Goal: Transaction & Acquisition: Subscribe to service/newsletter

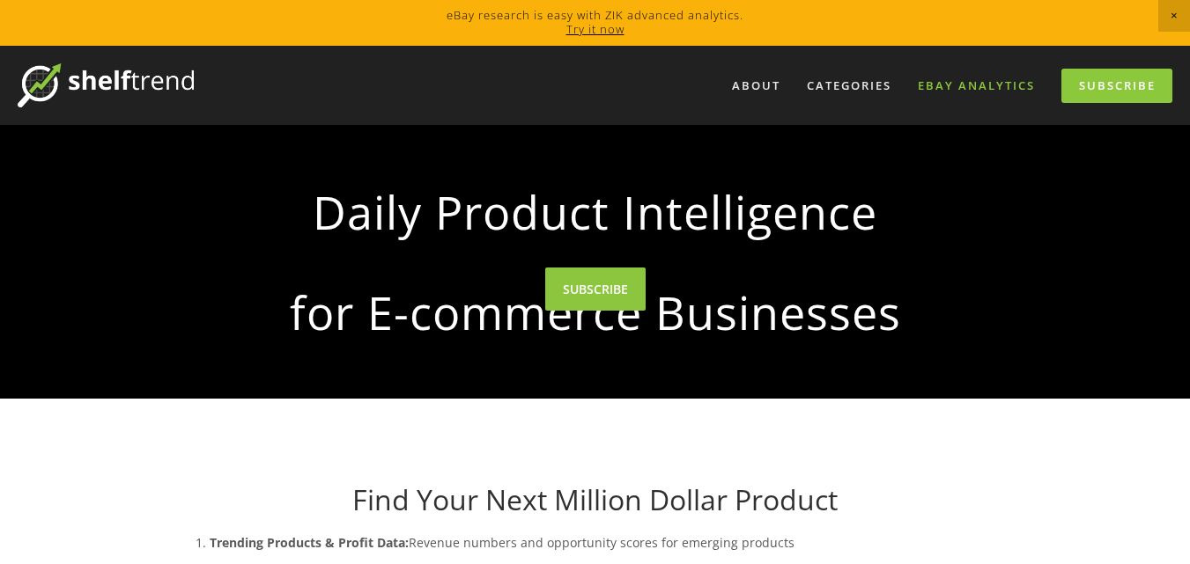
click at [954, 86] on link "eBay Analytics" at bounding box center [976, 85] width 140 height 29
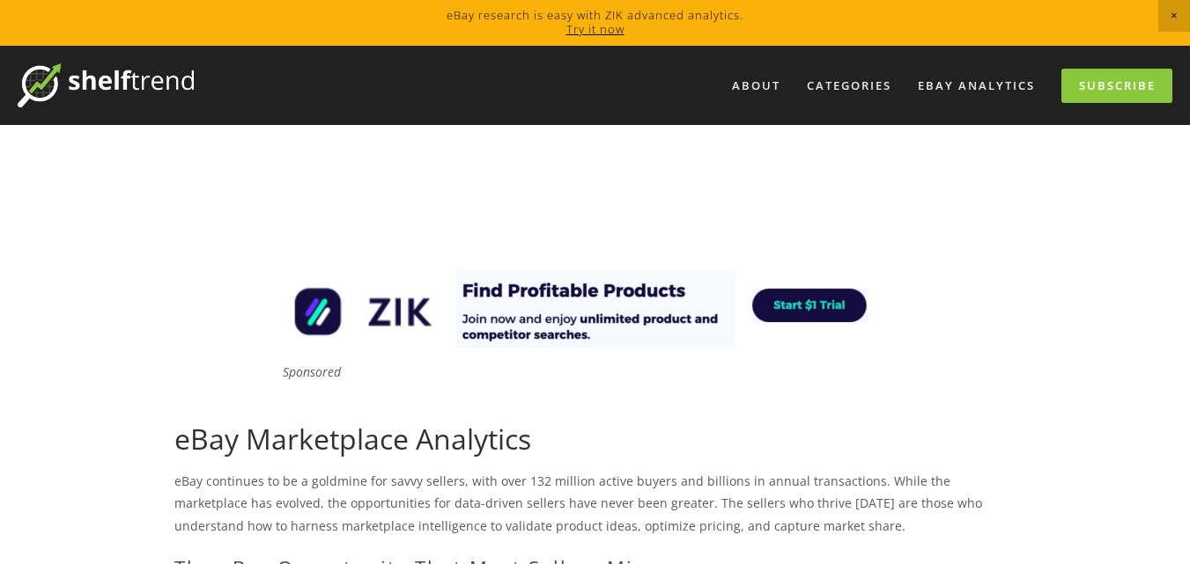
click at [158, 84] on img at bounding box center [106, 85] width 176 height 44
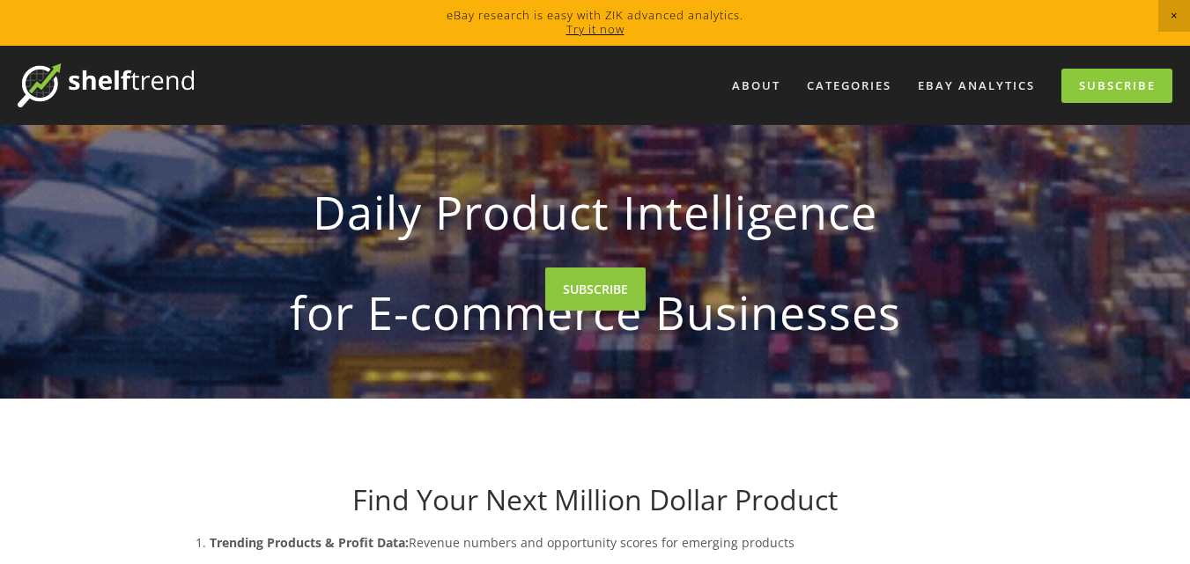
click at [389, 69] on nav "About Categories Auto Parts Electronics Fashion Home & Garden" at bounding box center [683, 86] width 978 height 34
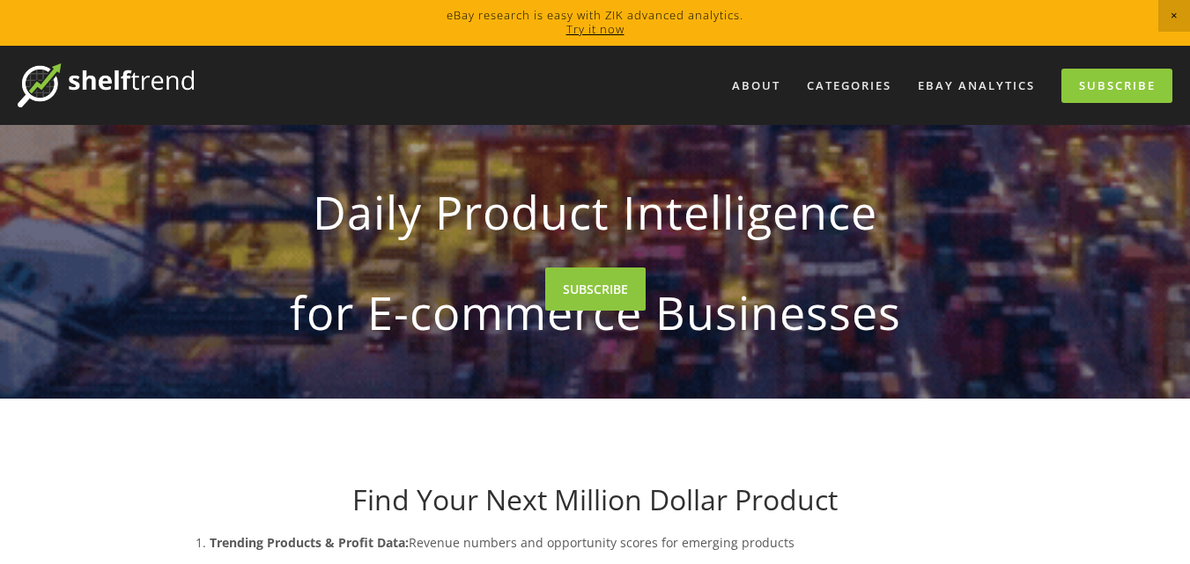
click at [389, 69] on nav "About Categories Auto Parts Electronics Fashion Home & Garden" at bounding box center [683, 86] width 978 height 34
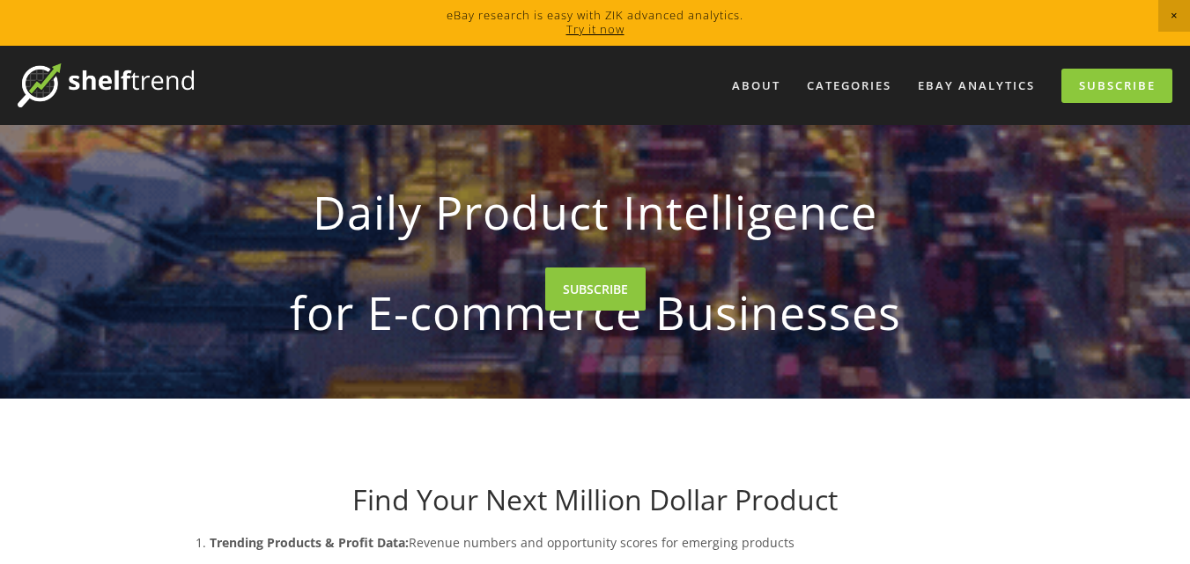
click at [389, 69] on nav "About Categories Auto Parts Electronics Fashion Home & Garden" at bounding box center [683, 86] width 978 height 34
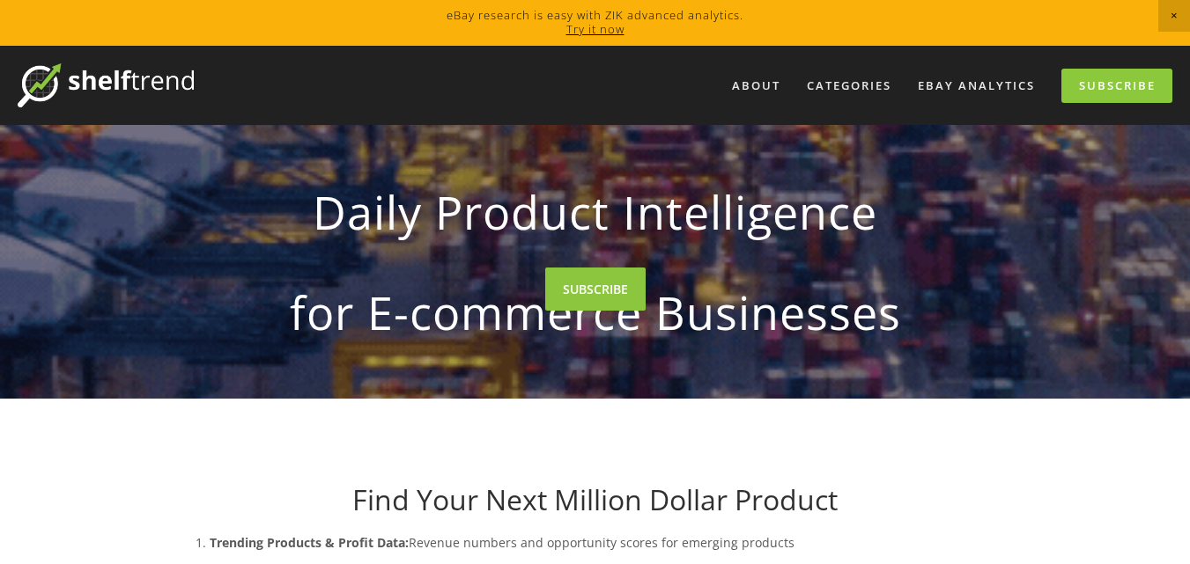
click at [389, 69] on nav "About Categories Auto Parts Electronics Fashion Home & Garden" at bounding box center [683, 86] width 978 height 34
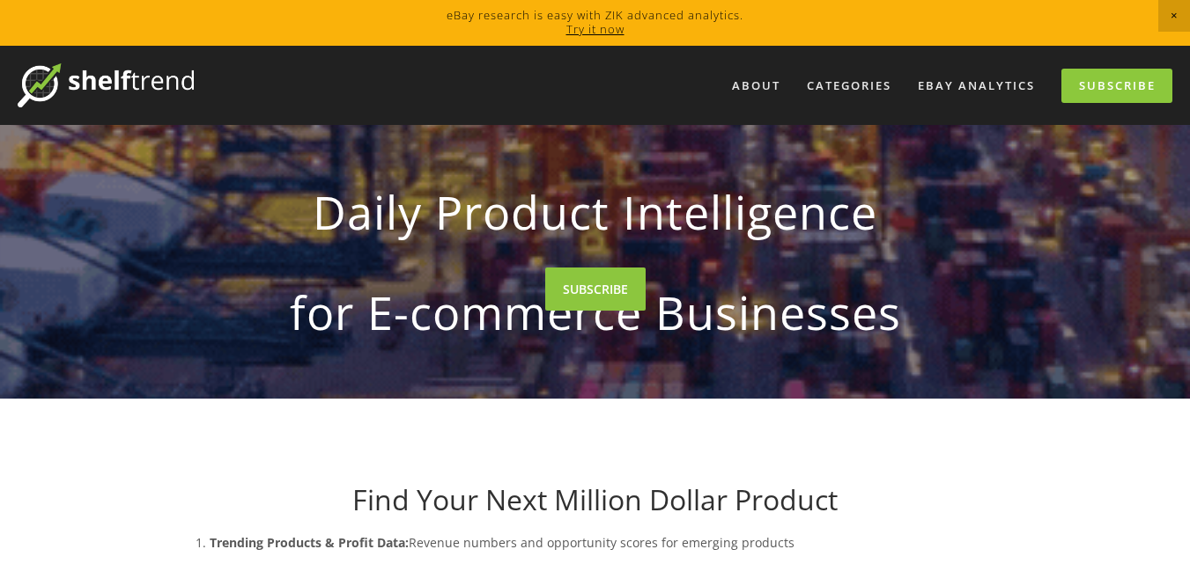
click at [389, 69] on nav "About Categories Auto Parts Electronics Fashion Home & Garden" at bounding box center [683, 86] width 978 height 34
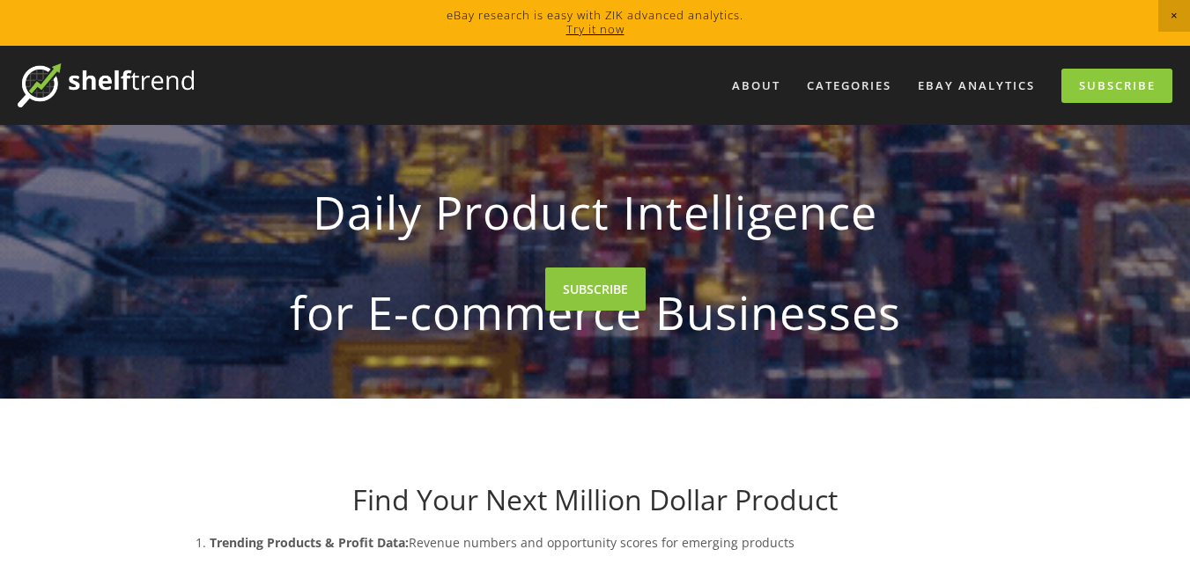
click at [389, 69] on nav "About Categories Auto Parts Electronics Fashion Home & Garden" at bounding box center [683, 86] width 978 height 34
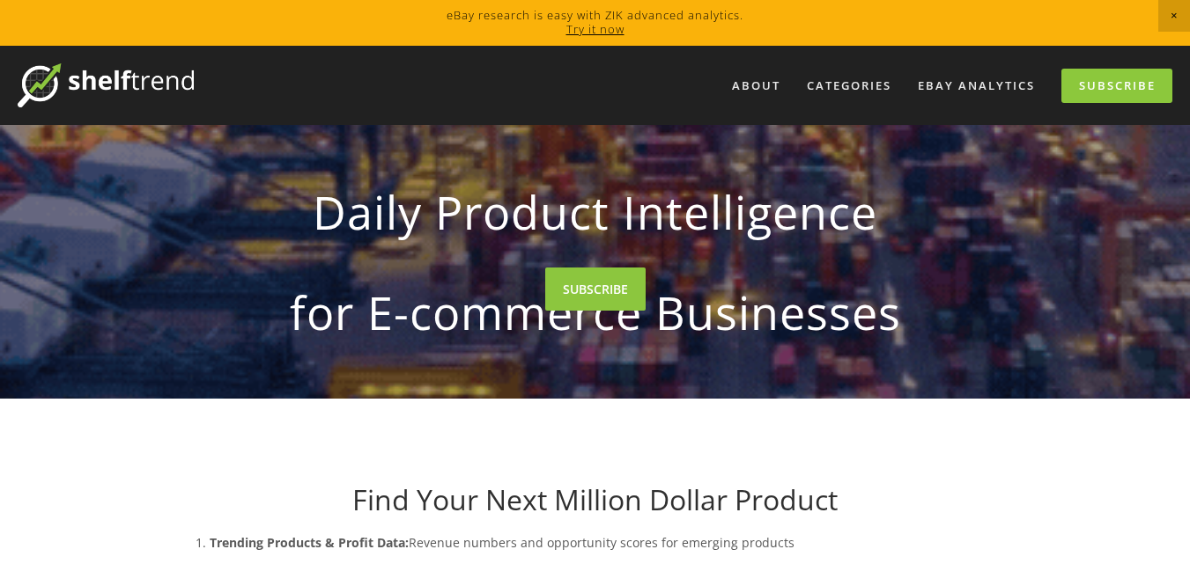
click at [389, 69] on nav "About Categories Auto Parts Electronics Fashion Home & Garden" at bounding box center [683, 86] width 978 height 34
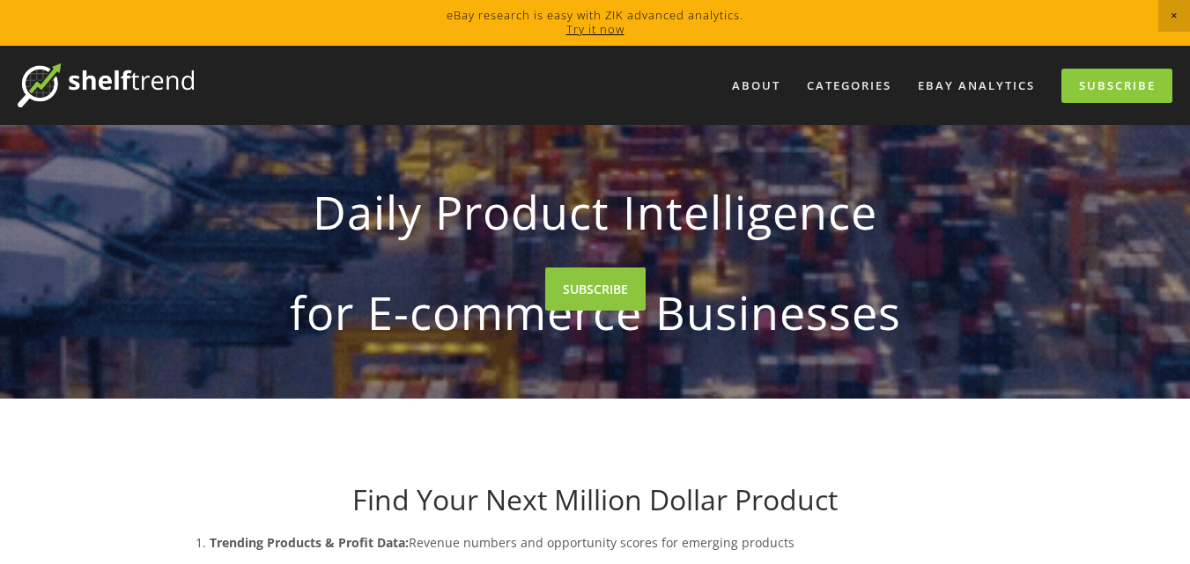
click at [215, 77] on nav "About Categories Auto Parts Electronics Fashion Home & Garden" at bounding box center [683, 86] width 978 height 34
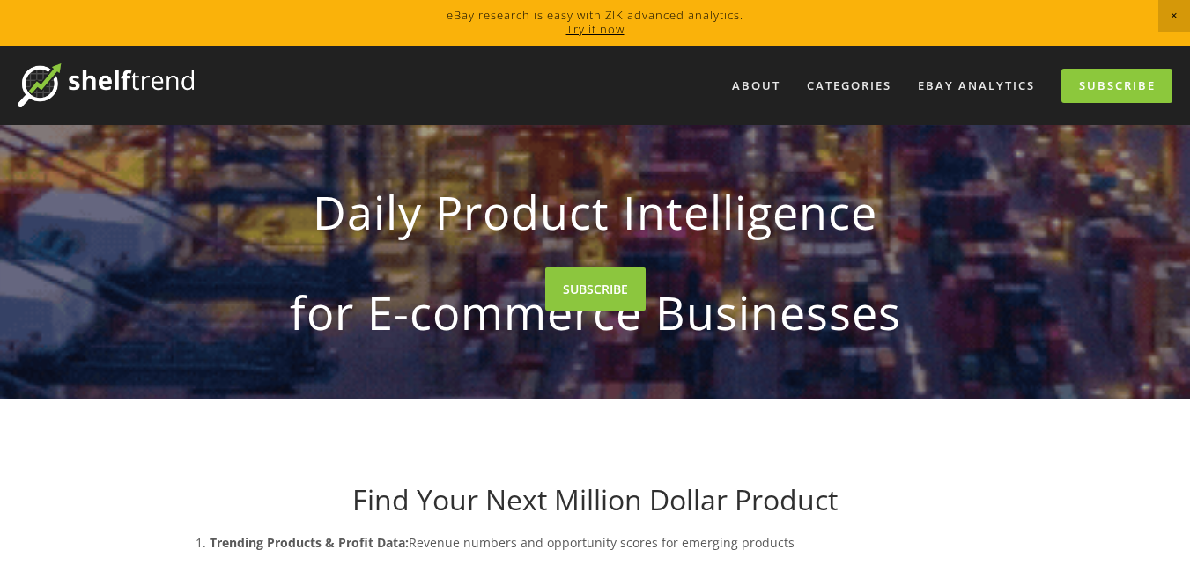
click at [215, 77] on nav "About Categories Auto Parts Electronics Fashion Home & Garden" at bounding box center [683, 86] width 978 height 34
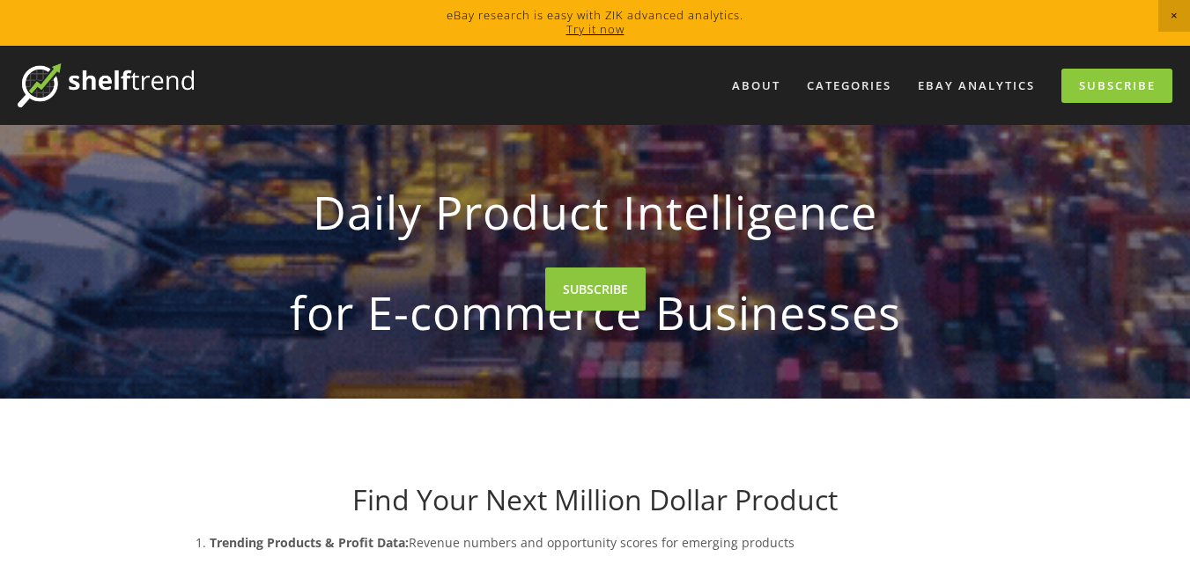
click at [215, 77] on nav "About Categories Auto Parts Electronics Fashion Home & Garden" at bounding box center [683, 86] width 978 height 34
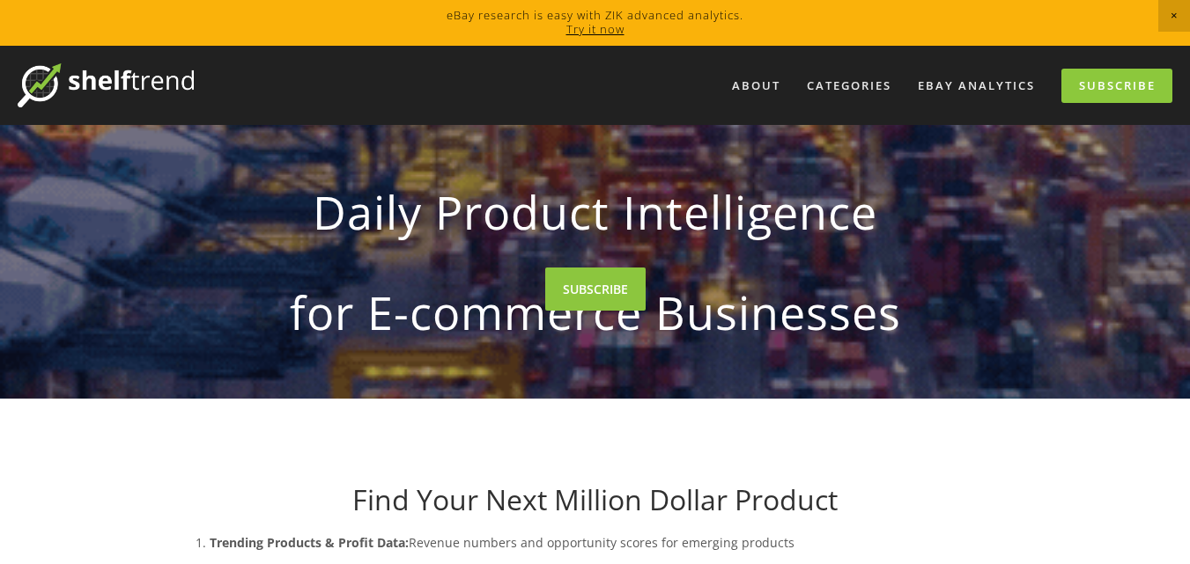
click at [215, 77] on nav "About Categories Auto Parts Electronics Fashion Home & Garden" at bounding box center [683, 86] width 978 height 34
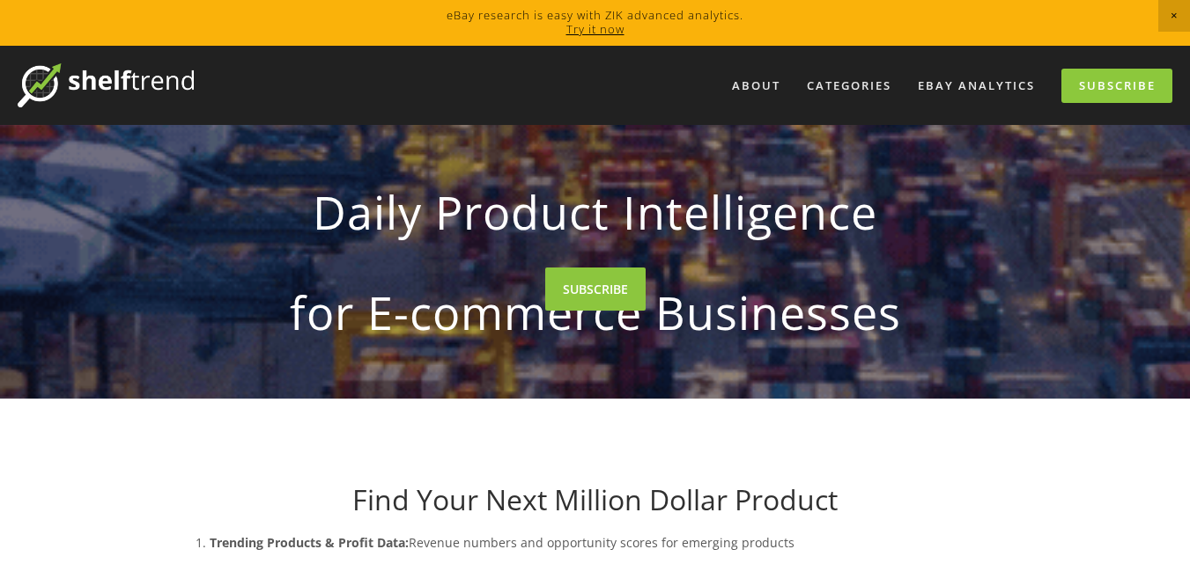
click at [215, 77] on nav "About Categories Auto Parts Electronics Fashion Home & Garden" at bounding box center [683, 86] width 978 height 34
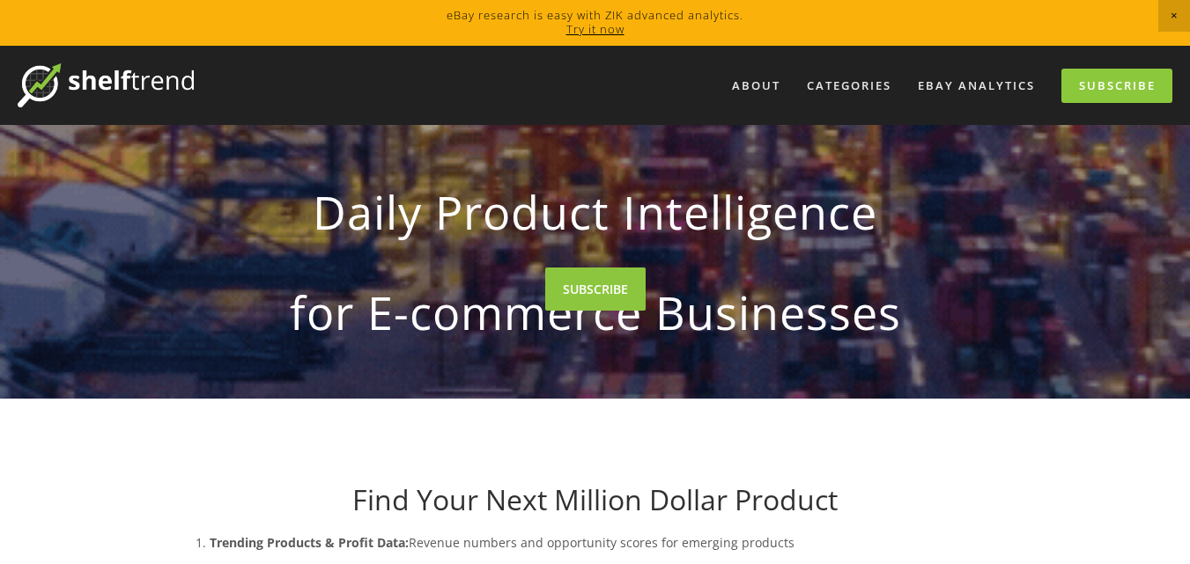
click at [215, 77] on nav "About Categories Auto Parts Electronics Fashion Home & Garden" at bounding box center [683, 86] width 978 height 34
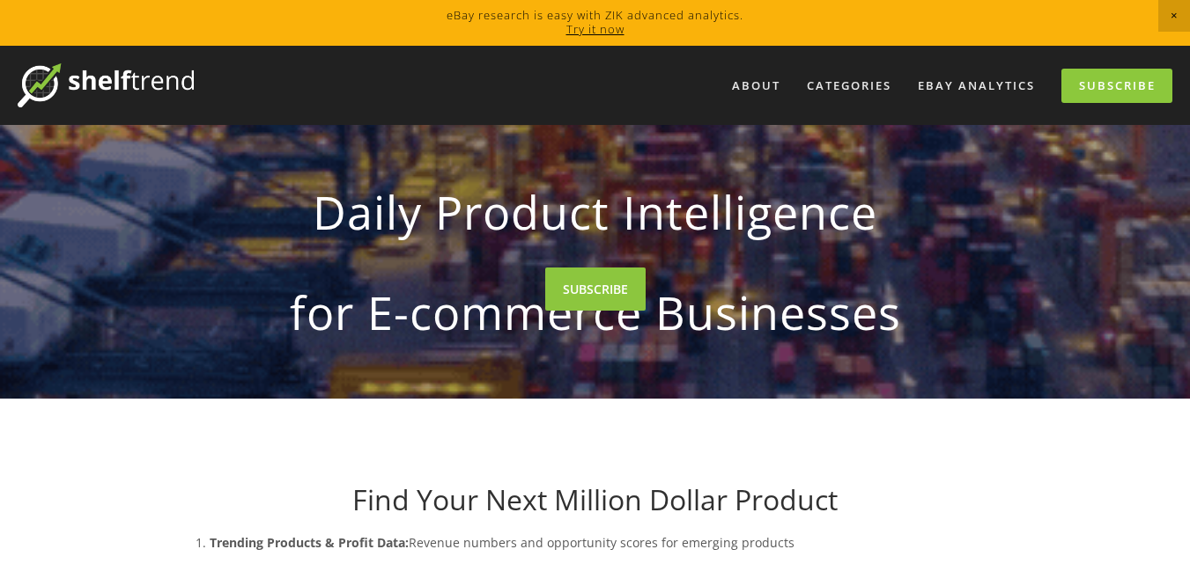
click at [215, 77] on nav "About Categories Auto Parts Electronics Fashion Home & Garden" at bounding box center [683, 86] width 978 height 34
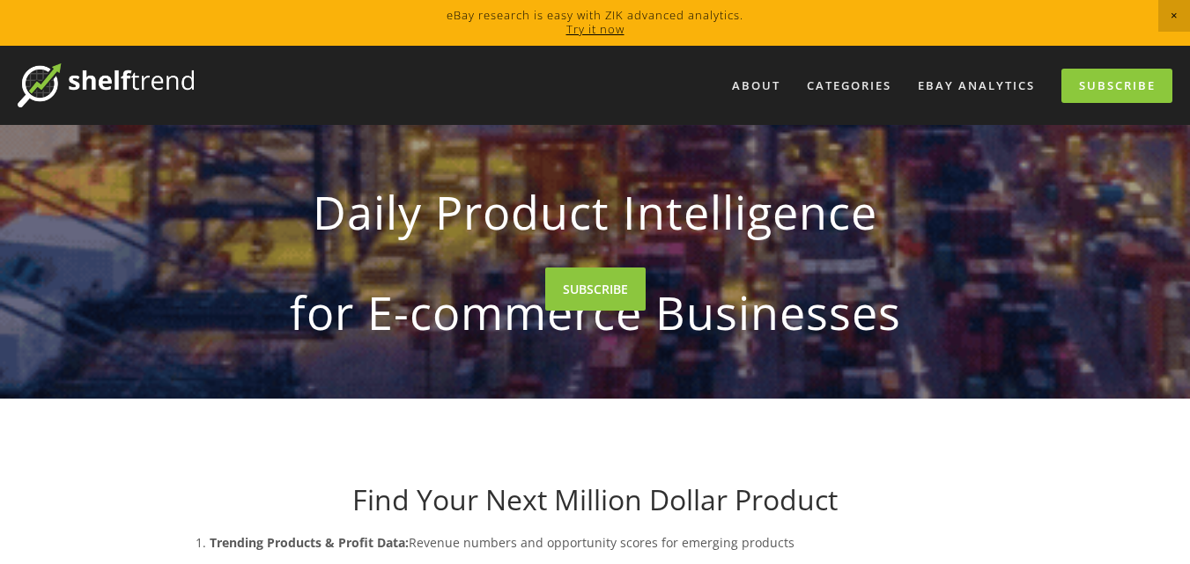
drag, startPoint x: 215, startPoint y: 77, endPoint x: 260, endPoint y: 52, distance: 51.7
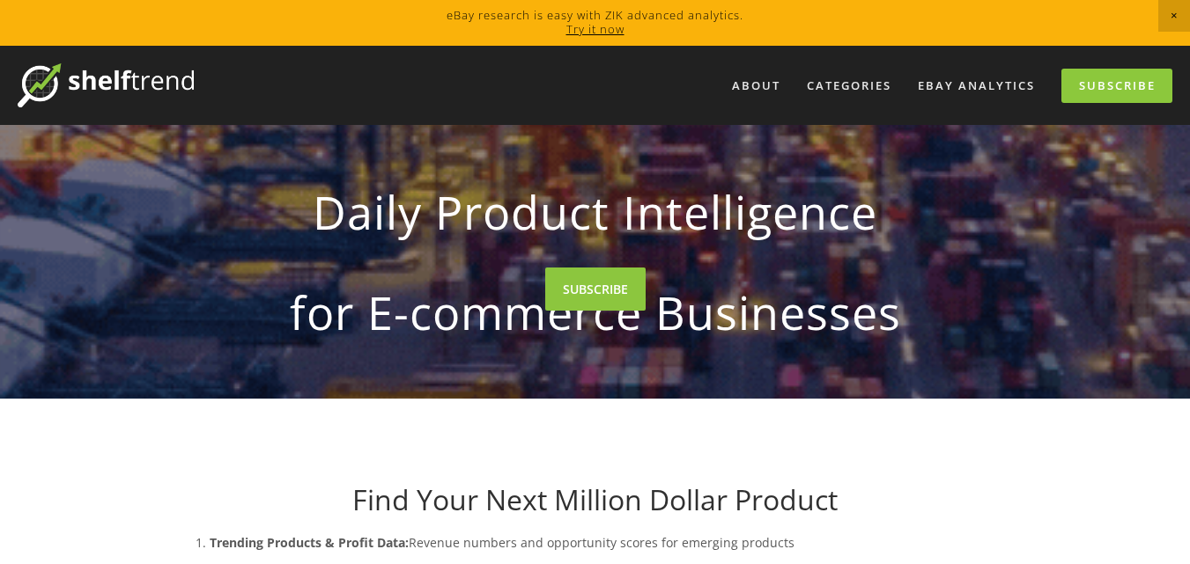
click at [260, 52] on div "About Categories Auto Parts Electronics Fashion Home & Garden" at bounding box center [595, 85] width 1154 height 79
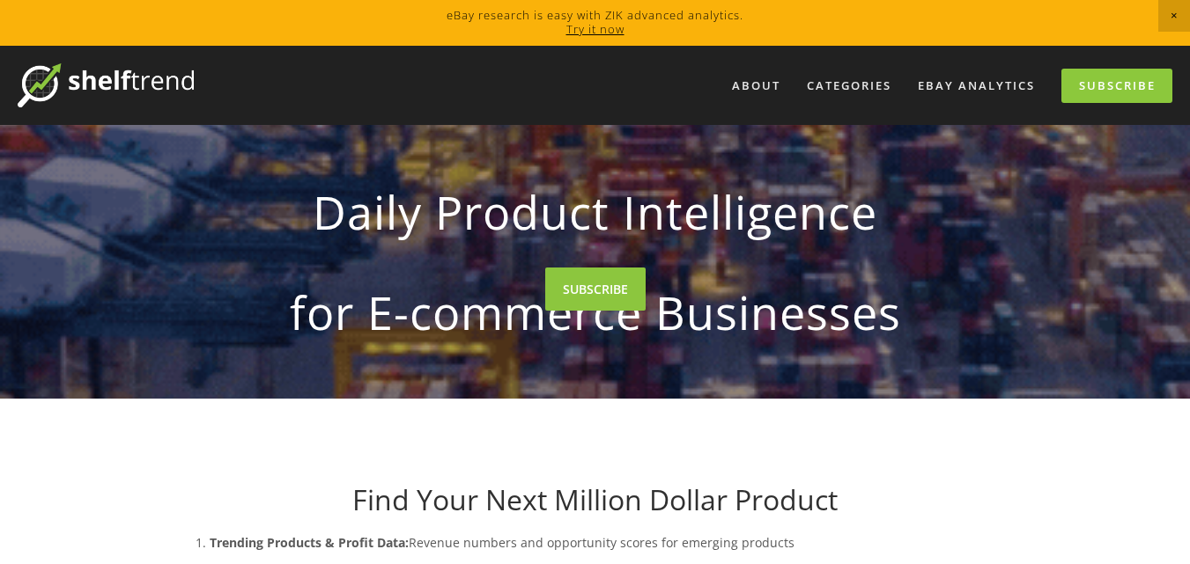
click at [260, 52] on div "About Categories Auto Parts Electronics Fashion Home & Garden" at bounding box center [595, 85] width 1154 height 79
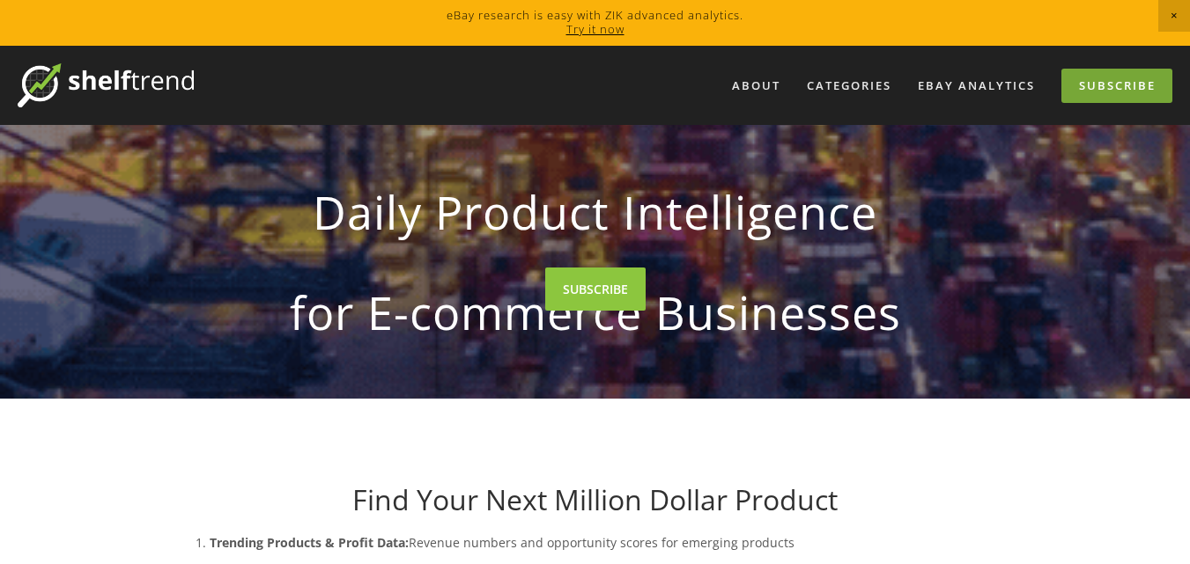
click at [1080, 89] on link "Subscribe" at bounding box center [1116, 86] width 111 height 34
